Goal: Information Seeking & Learning: Learn about a topic

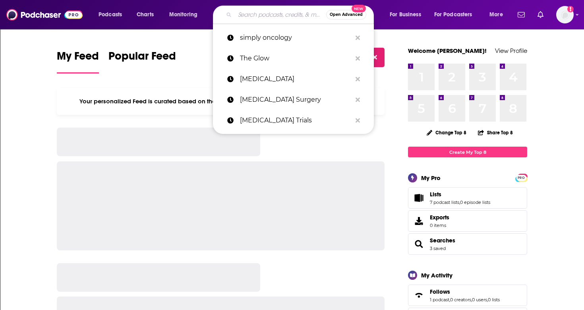
click at [253, 20] on input "Search podcasts, credits, & more..." at bounding box center [280, 14] width 91 height 13
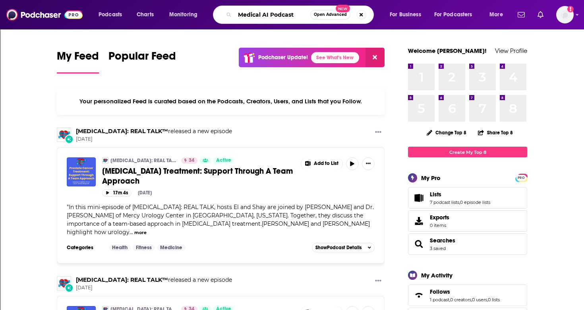
type input "Medical AI Podcast"
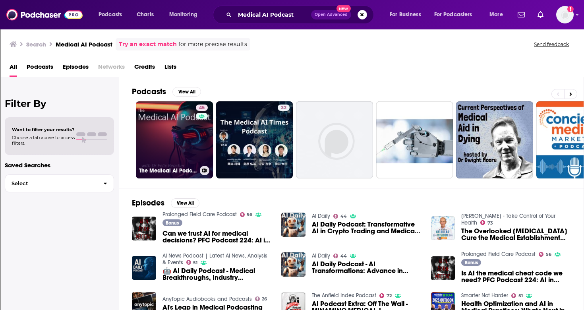
click at [166, 139] on link "45 The Medical AI Podcast" at bounding box center [174, 139] width 77 height 77
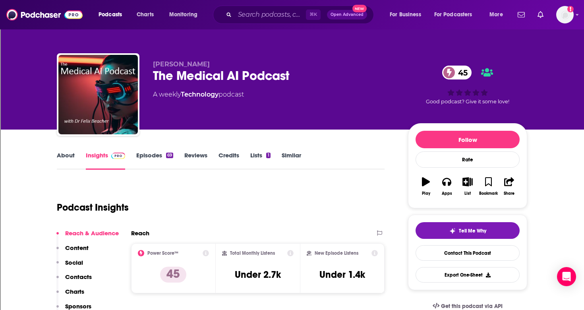
click at [140, 152] on link "Episodes 69" at bounding box center [154, 160] width 37 height 18
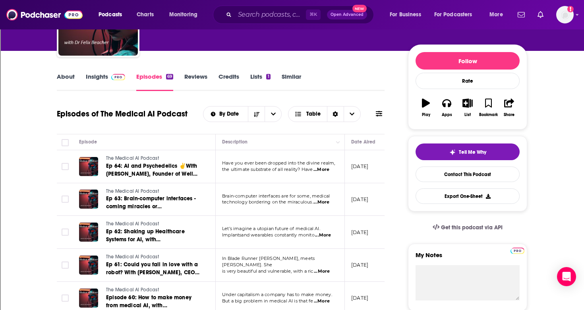
scroll to position [79, 0]
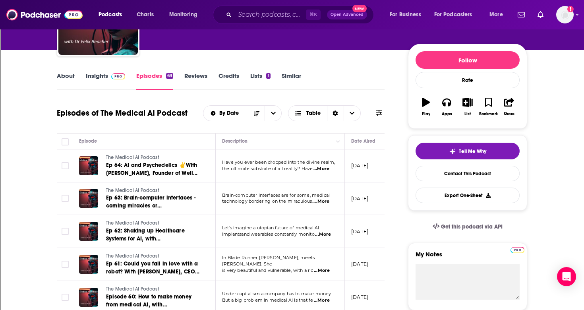
click at [325, 170] on span "...More" at bounding box center [321, 169] width 16 height 6
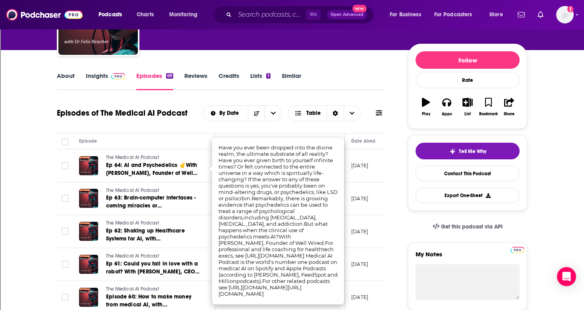
click at [203, 202] on td "The Medical AI Podcast Ep 63: Brain-computer interfaces - coming miracles or te…" at bounding box center [144, 198] width 143 height 33
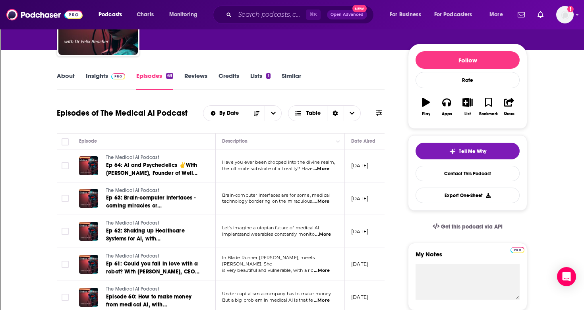
click at [323, 202] on span "...More" at bounding box center [321, 201] width 16 height 6
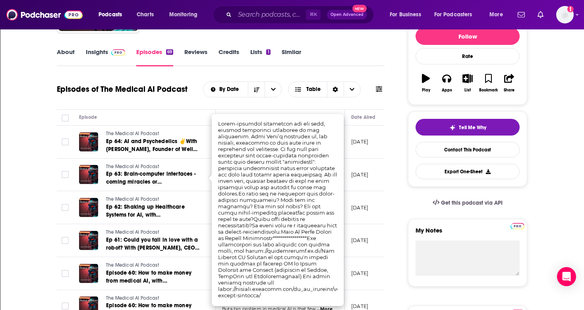
scroll to position [107, 0]
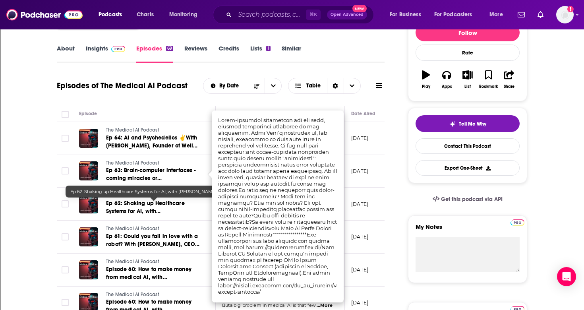
click at [200, 201] on link "Ep 62: Shaking up Healthcare Systems for AI, with [PERSON_NAME], VP at ModelOp" at bounding box center [153, 207] width 95 height 16
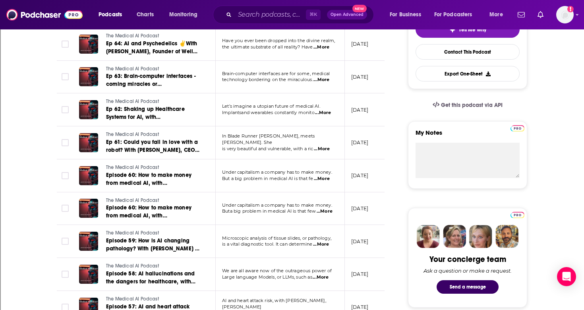
scroll to position [207, 0]
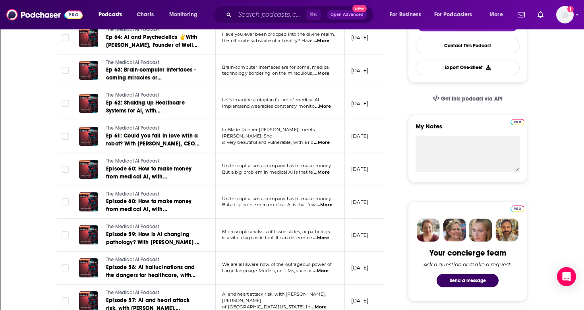
click at [325, 139] on span "...More" at bounding box center [322, 142] width 16 height 6
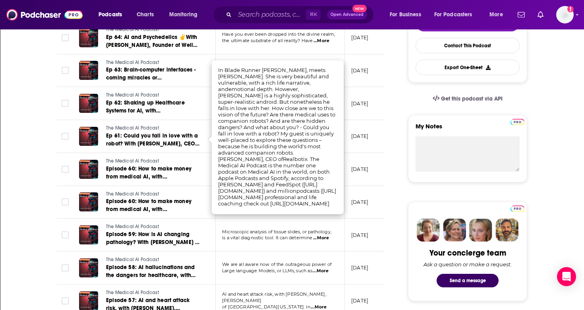
click at [324, 239] on span "...More" at bounding box center [321, 238] width 16 height 6
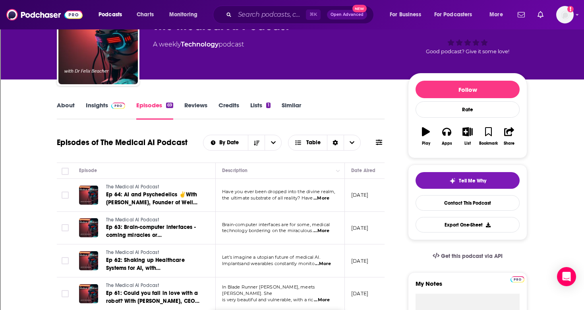
scroll to position [0, 0]
